Goal: Information Seeking & Learning: Find specific page/section

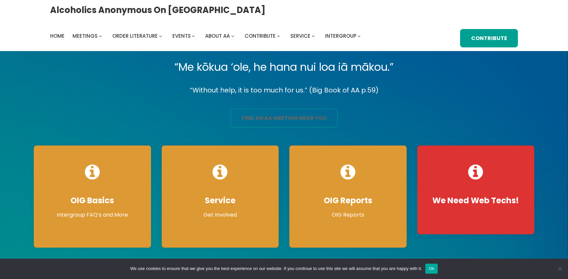
click at [291, 128] on link "find an aa meeting near you" at bounding box center [283, 118] width 107 height 19
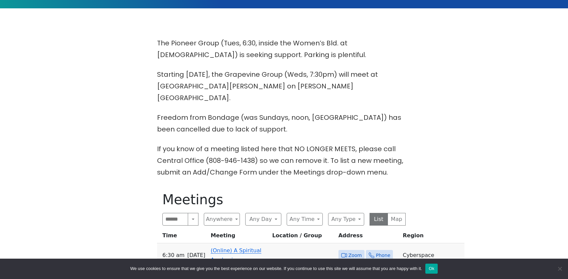
scroll to position [200, 0]
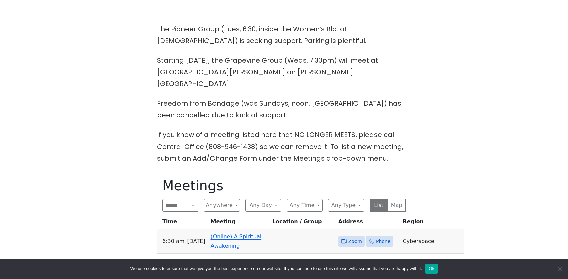
click at [220, 258] on link "(Online) Aloha On Awakening (O)(Lit)" at bounding box center [236, 266] width 50 height 16
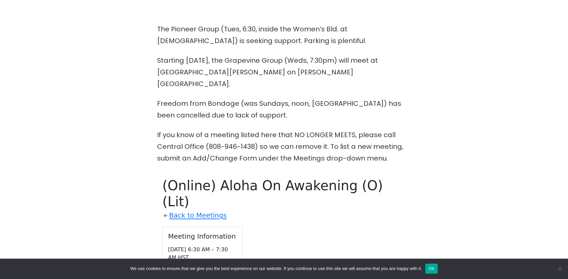
scroll to position [346, 0]
